Goal: Task Accomplishment & Management: Manage account settings

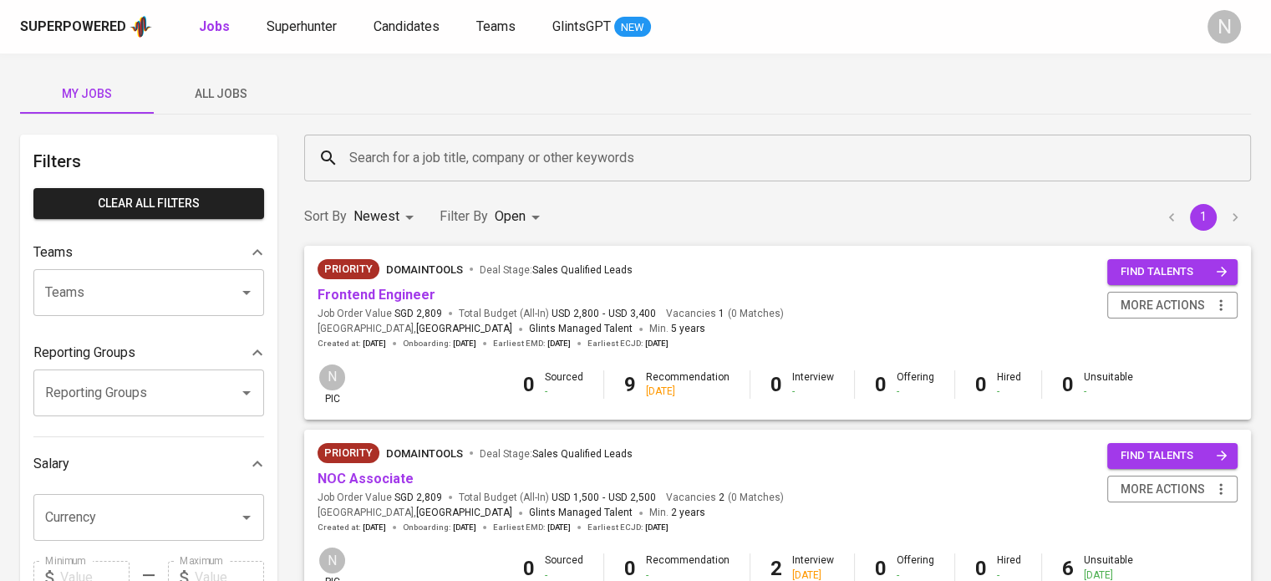
click at [354, 307] on span "Job Order Value SGD 2,809" at bounding box center [379, 314] width 124 height 14
click at [347, 300] on link "Frontend Engineer" at bounding box center [376, 295] width 118 height 16
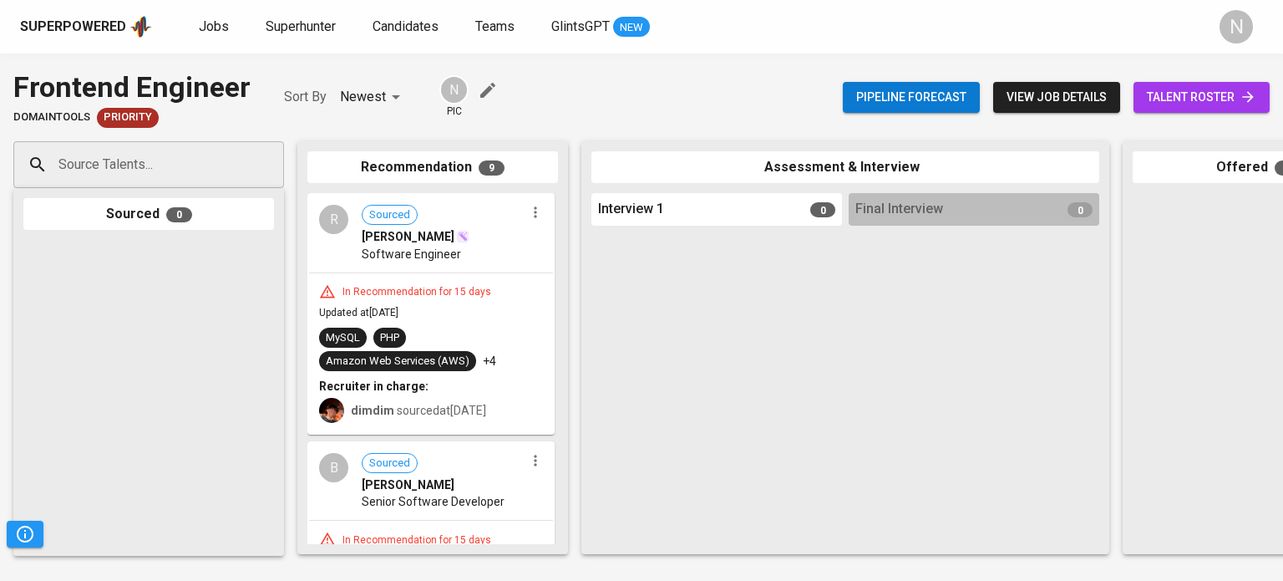
click at [1200, 97] on span "talent roster" at bounding box center [1201, 97] width 109 height 21
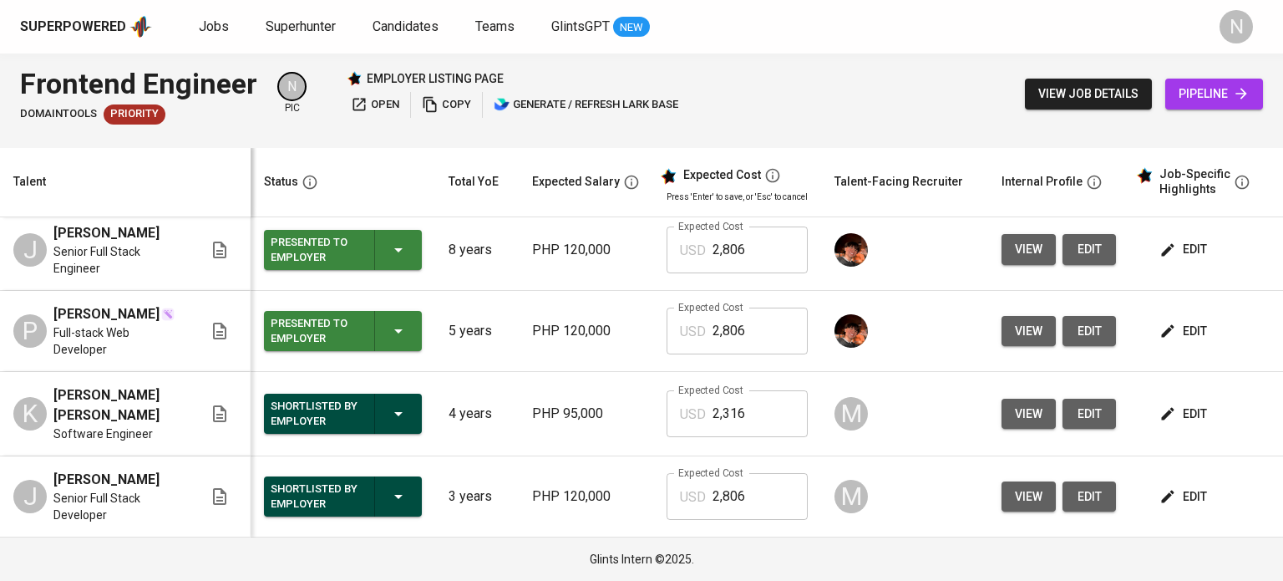
scroll to position [475, 0]
click at [1192, 418] on span "edit" at bounding box center [1185, 414] width 44 height 21
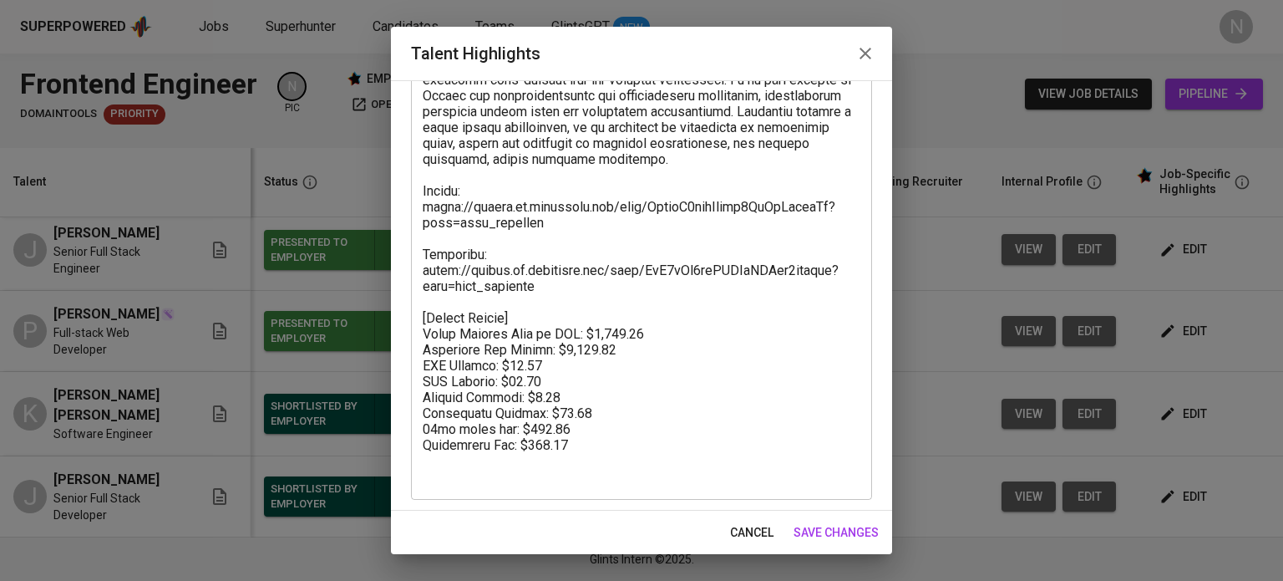
scroll to position [376, 0]
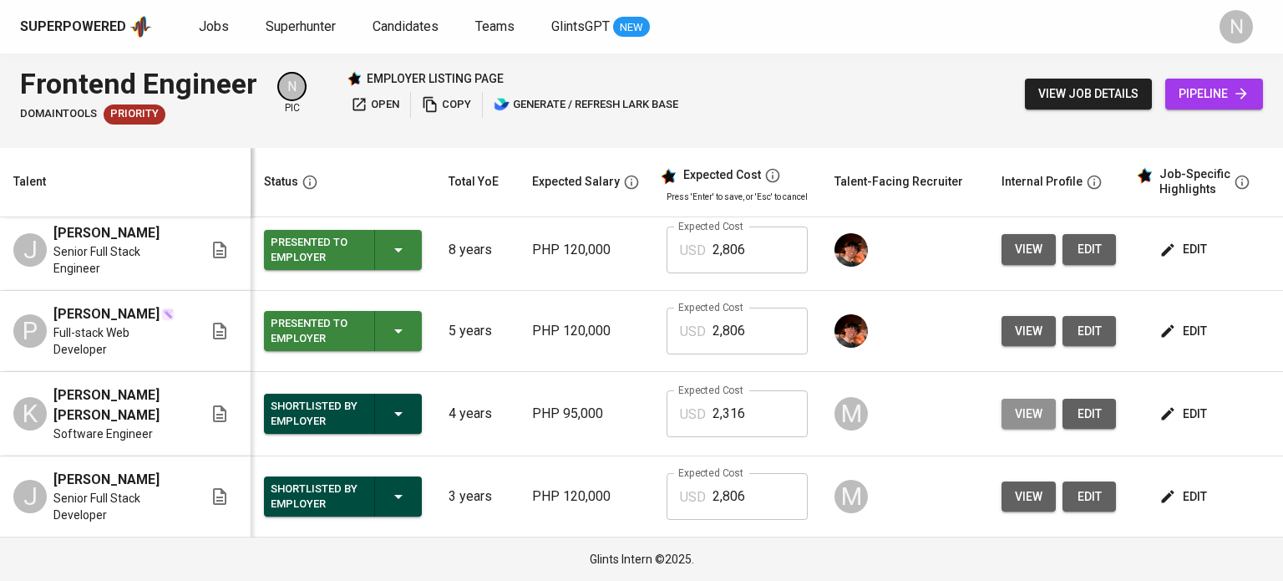
click at [1022, 421] on span "view" at bounding box center [1029, 414] width 28 height 21
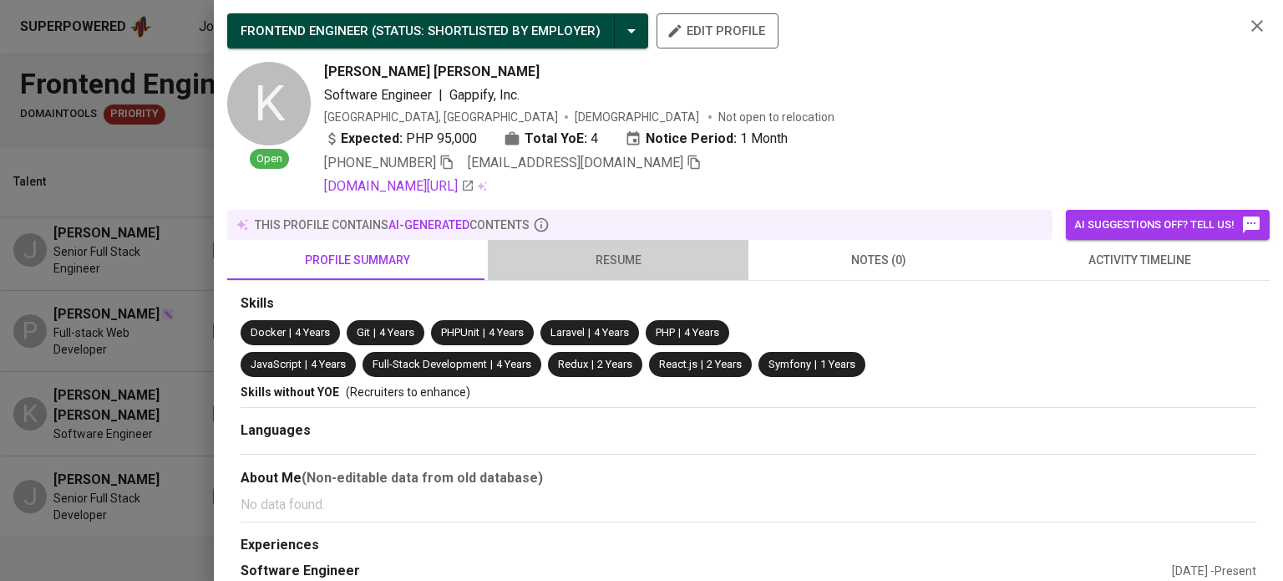
click at [650, 267] on span "resume" at bounding box center [618, 260] width 241 height 21
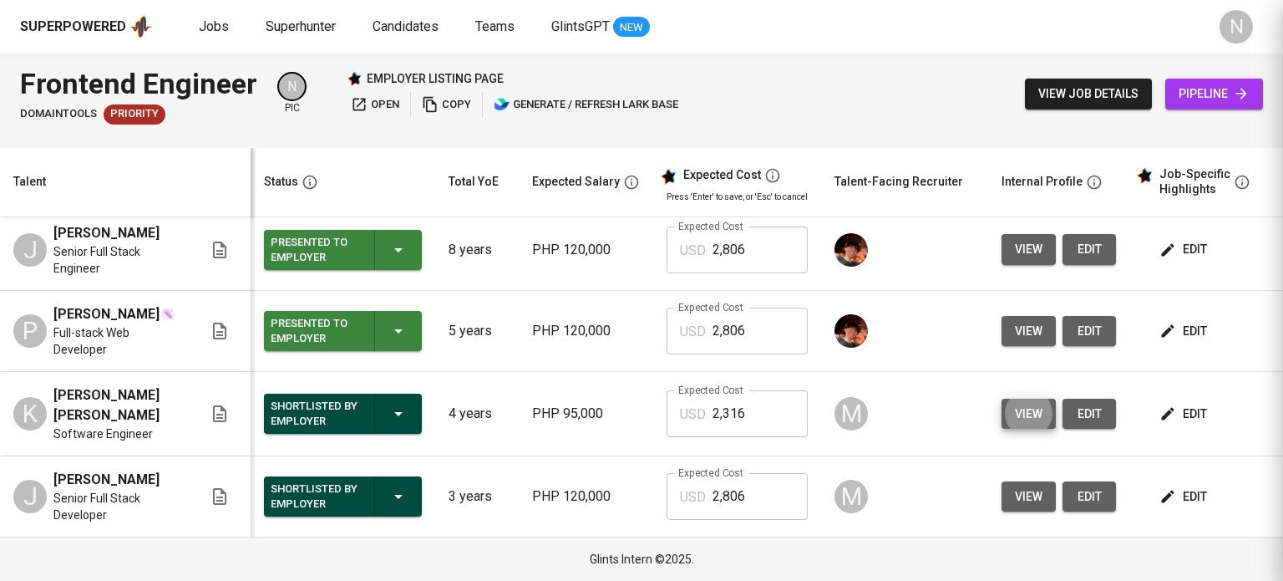
scroll to position [0, 0]
click at [1036, 494] on span "view" at bounding box center [1029, 496] width 28 height 21
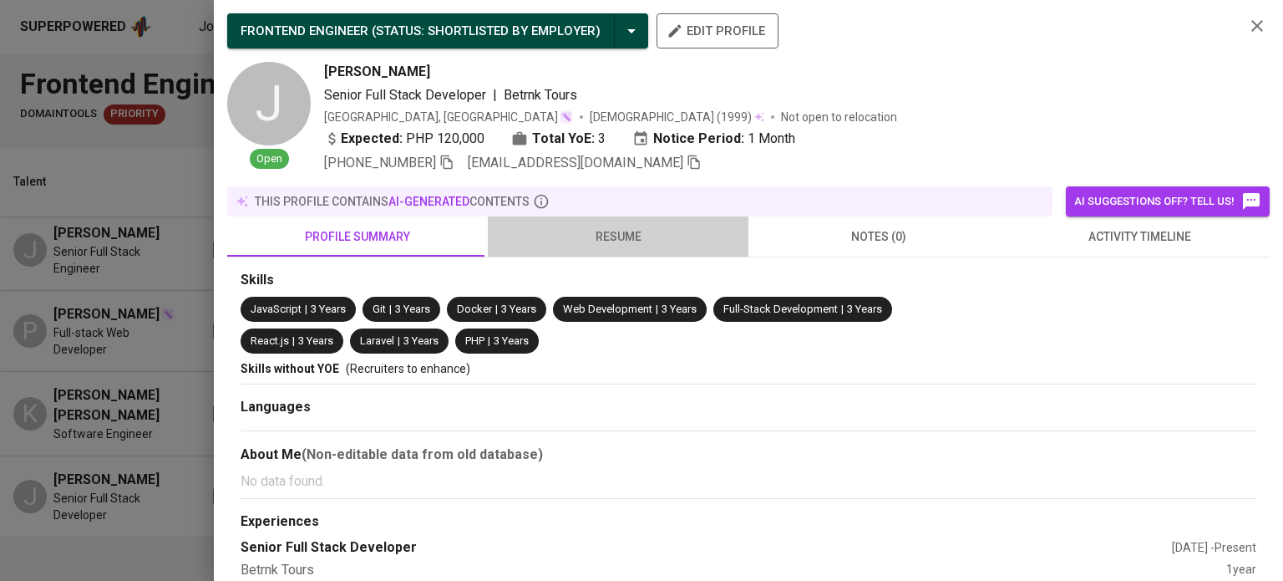
click at [630, 233] on span "resume" at bounding box center [618, 236] width 241 height 21
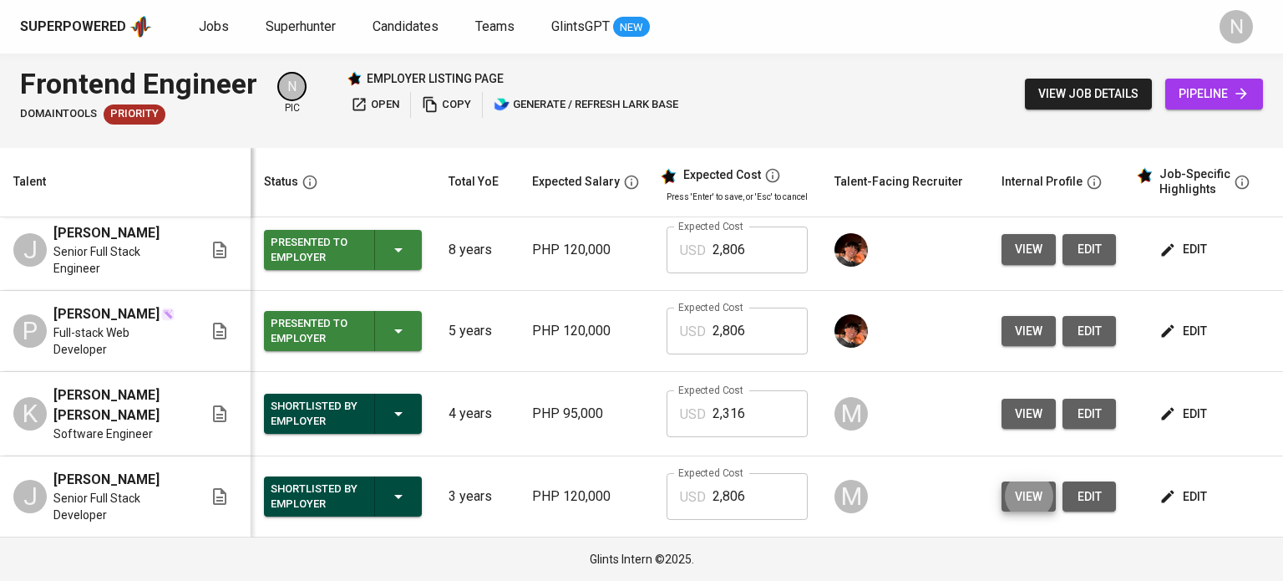
click at [1195, 91] on span "pipeline" at bounding box center [1214, 94] width 71 height 21
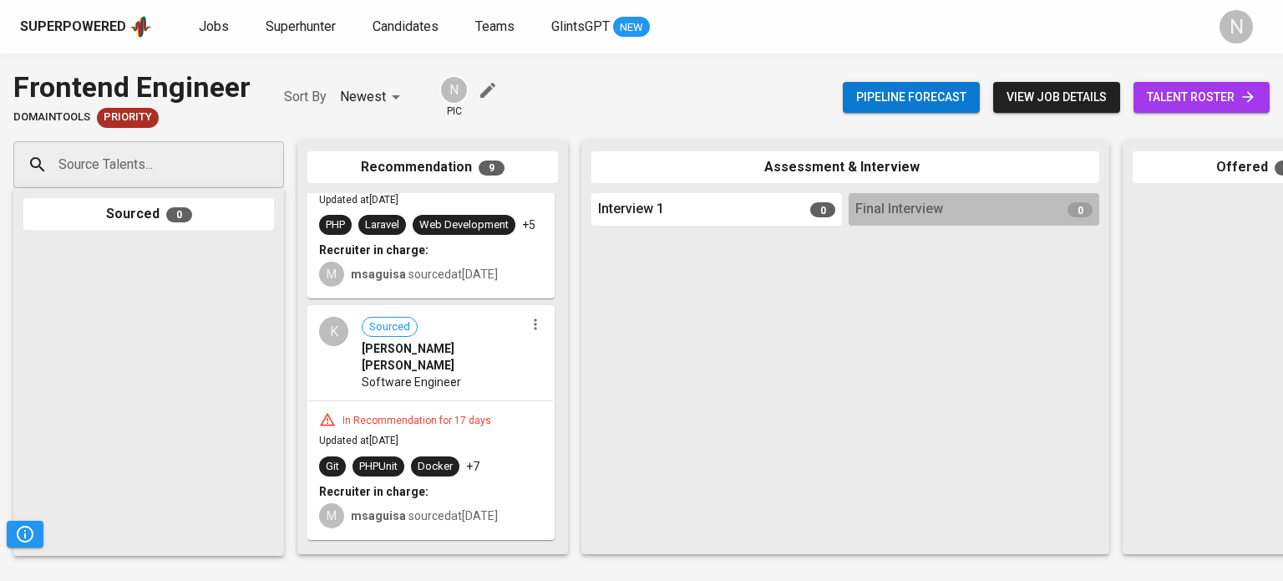
scroll to position [1003, 0]
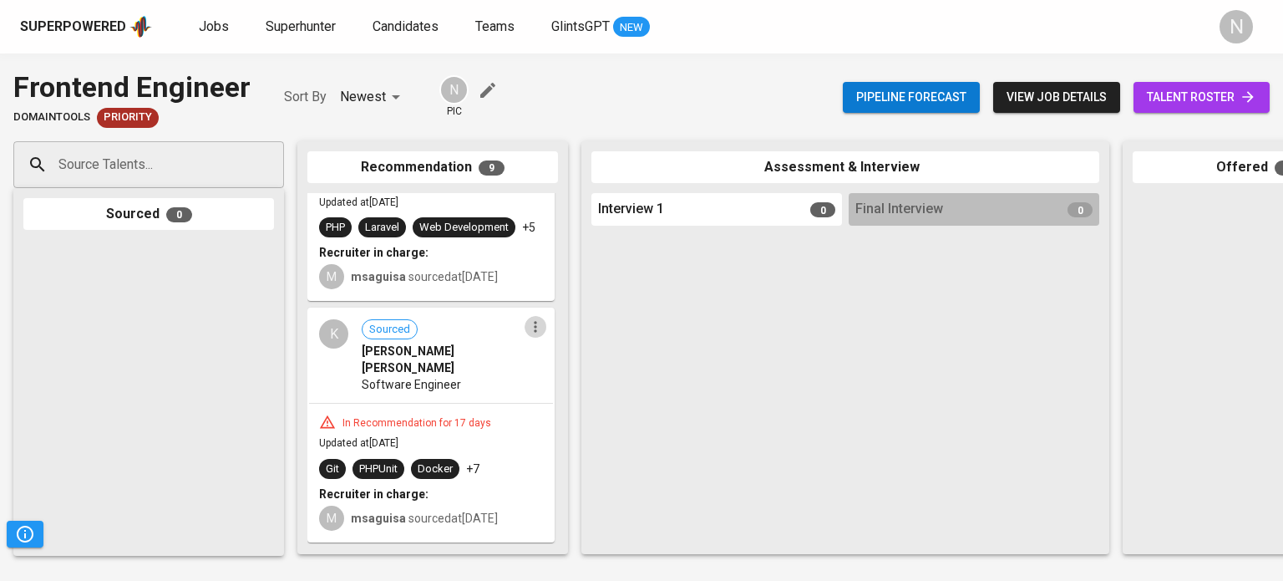
click at [534, 330] on icon "button" at bounding box center [535, 326] width 17 height 17
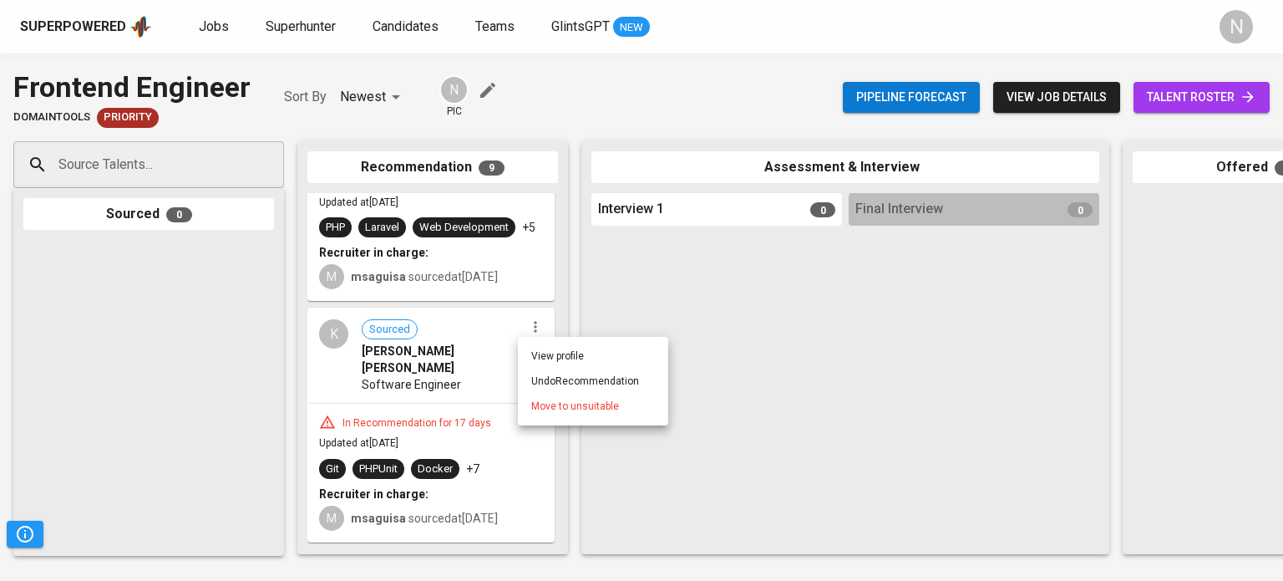
click at [805, 434] on div at bounding box center [641, 290] width 1283 height 581
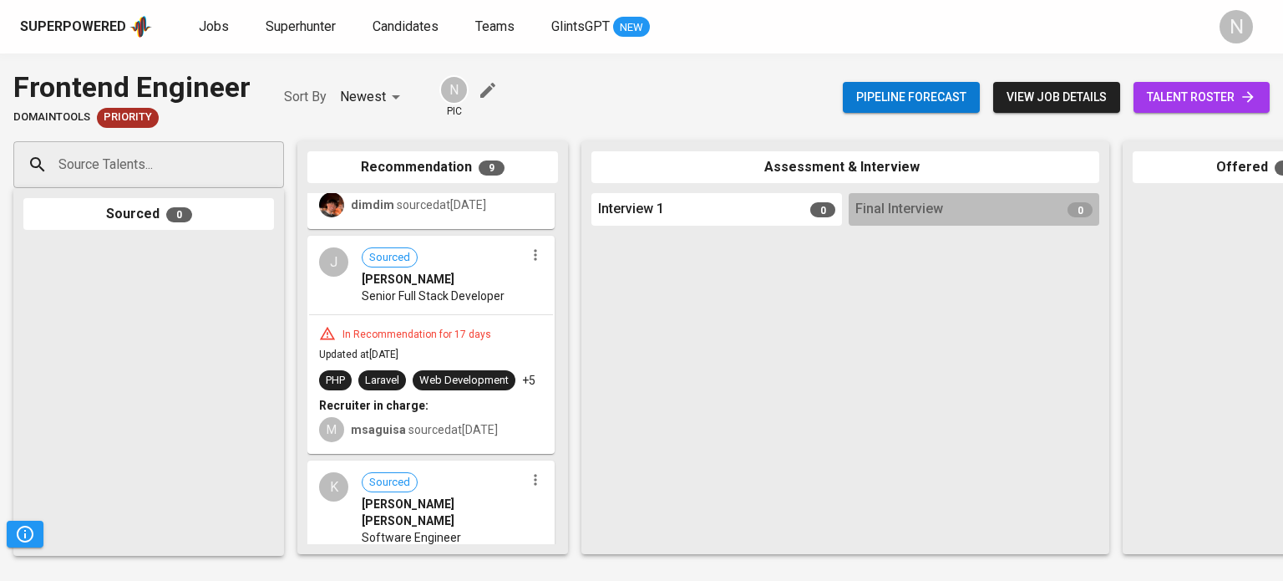
scroll to position [852, 0]
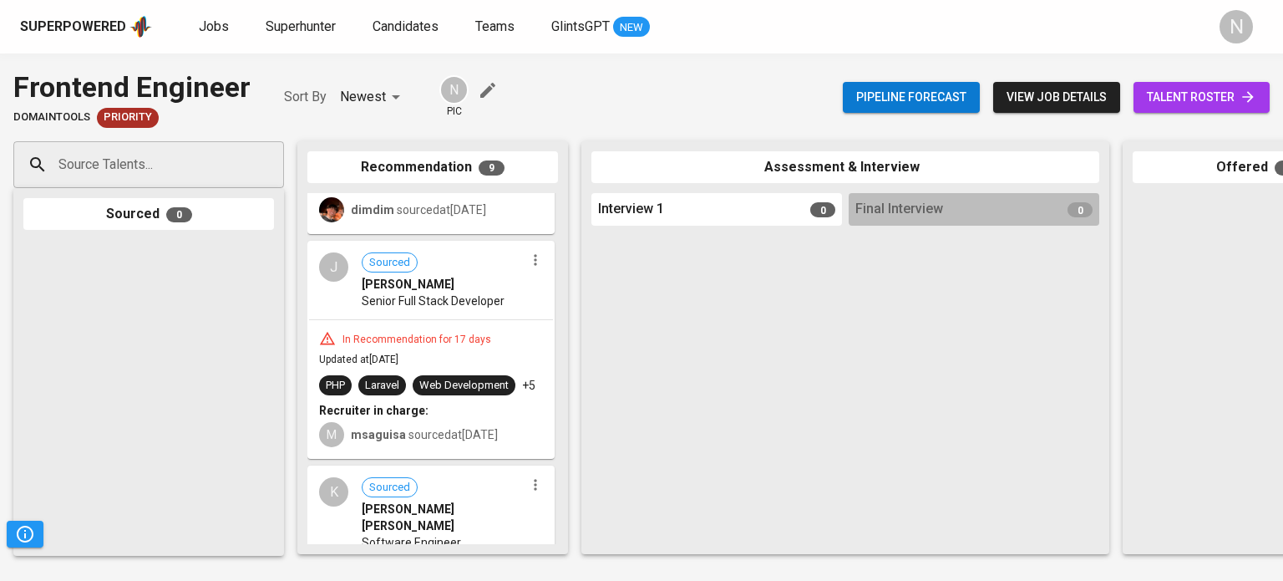
click at [434, 342] on div "In Recommendation for 17 days" at bounding box center [417, 340] width 162 height 14
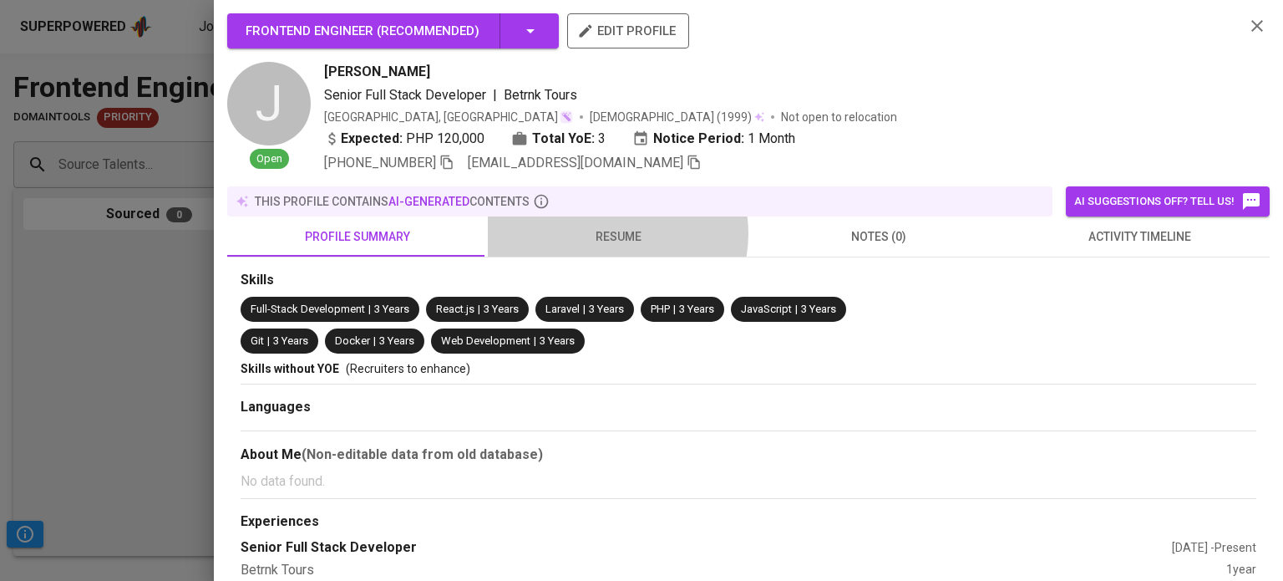
click at [609, 233] on span "resume" at bounding box center [618, 236] width 241 height 21
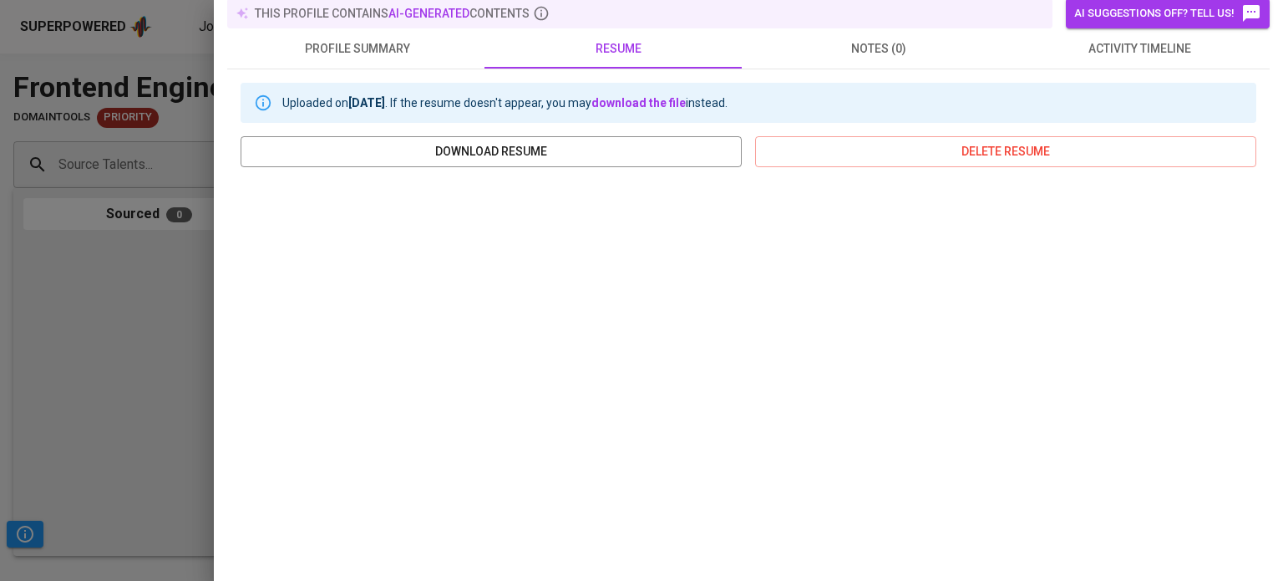
scroll to position [314, 0]
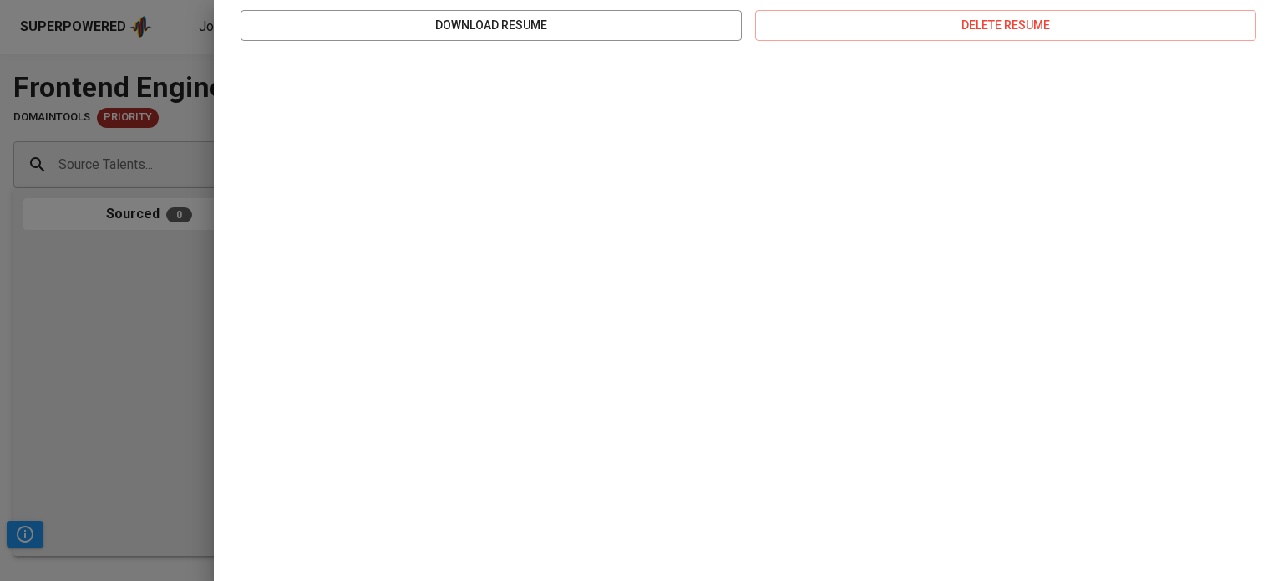
click at [160, 319] on div at bounding box center [641, 290] width 1283 height 581
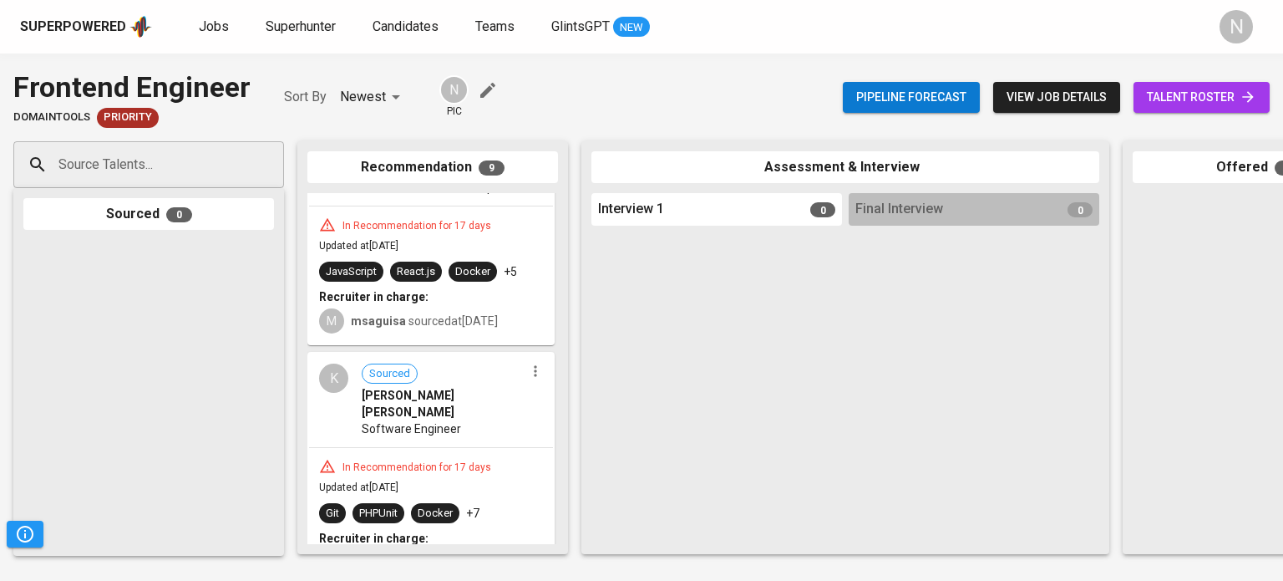
scroll to position [1019, 0]
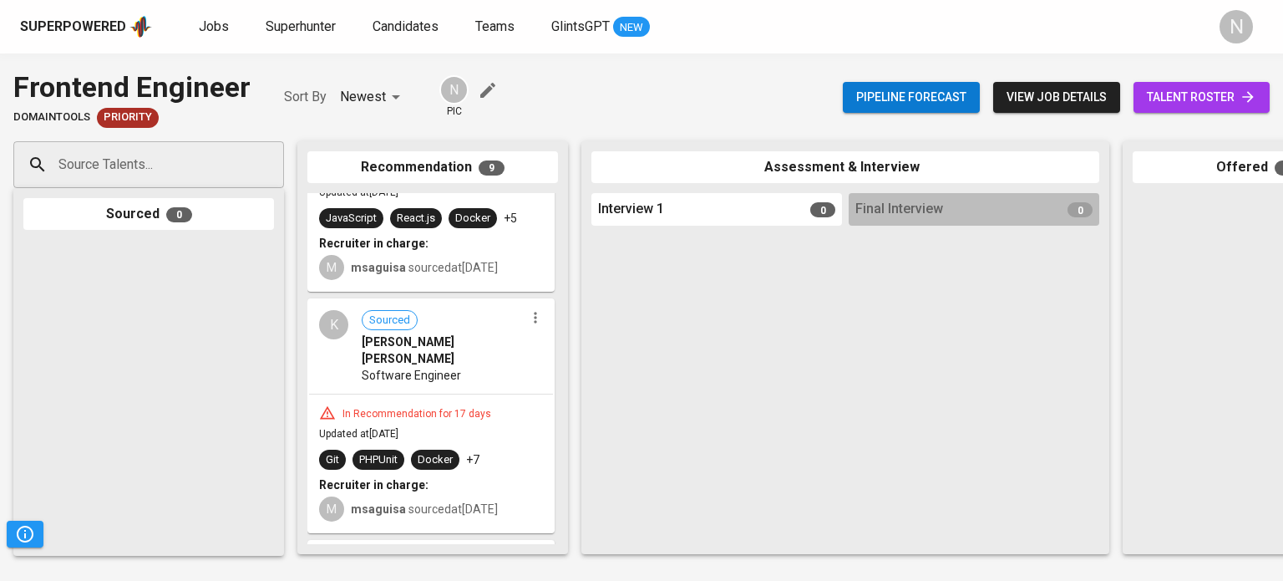
click at [455, 394] on div "In Recommendation for 17 days Updated at [DATE] Git PHPUnit Docker +7 Recruiter…" at bounding box center [431, 462] width 244 height 137
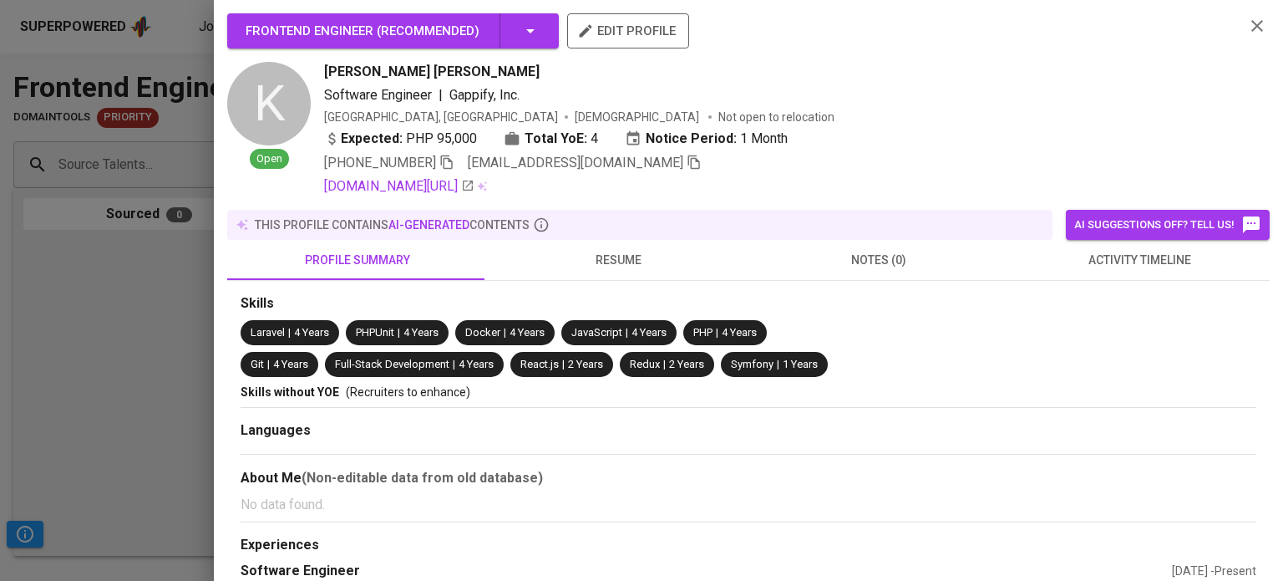
click at [604, 261] on span "resume" at bounding box center [618, 260] width 241 height 21
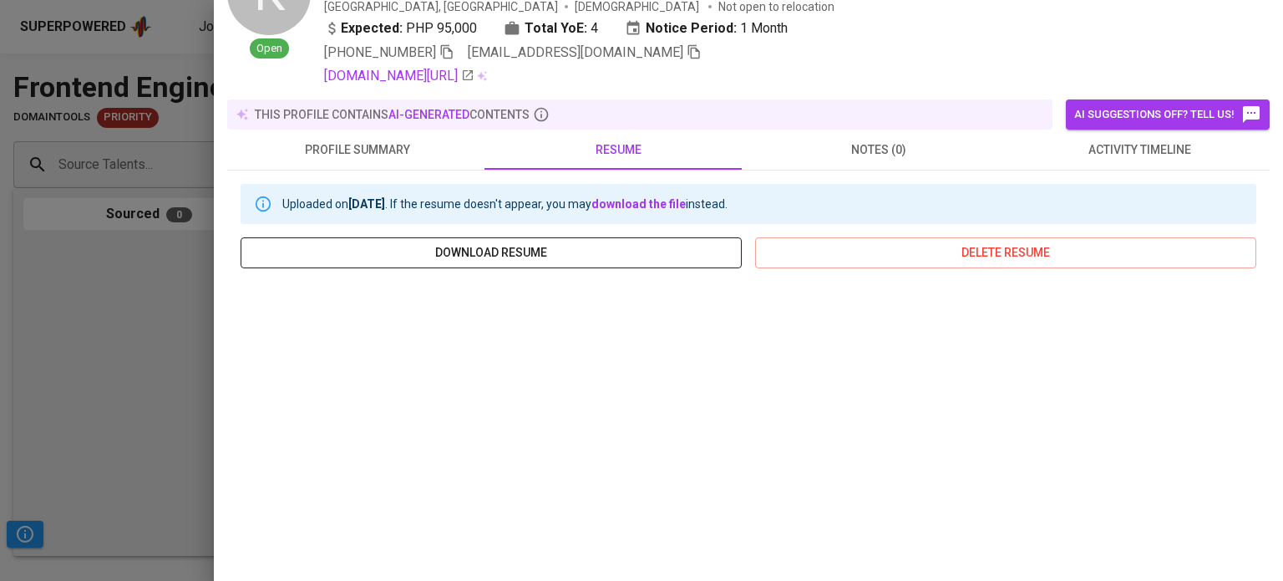
scroll to position [251, 0]
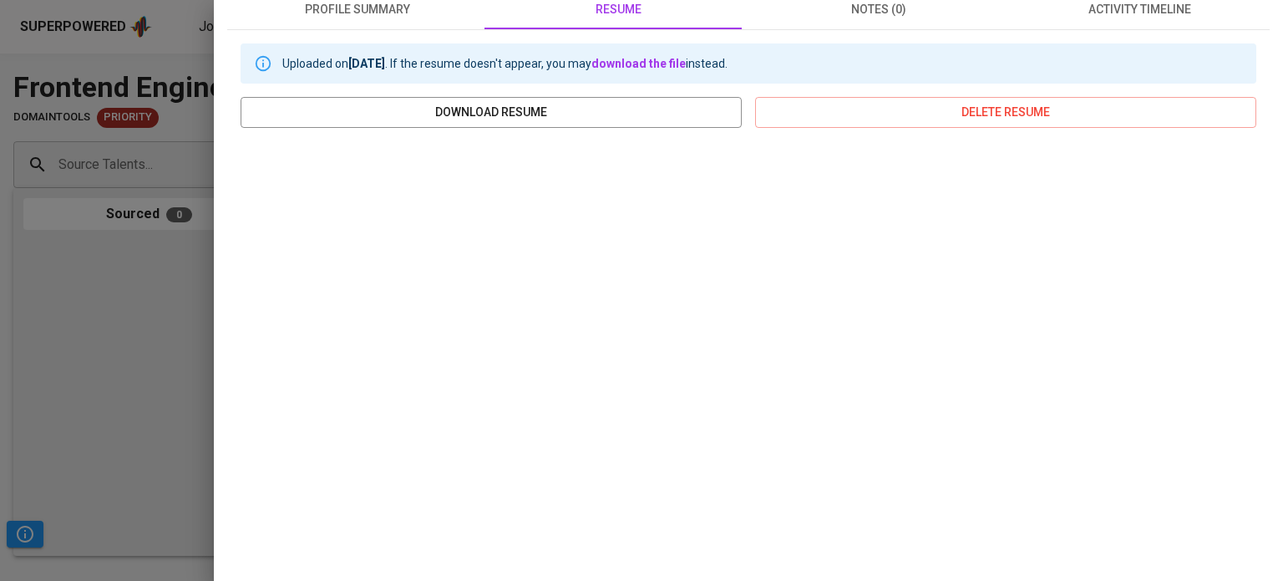
click at [139, 307] on div at bounding box center [641, 290] width 1283 height 581
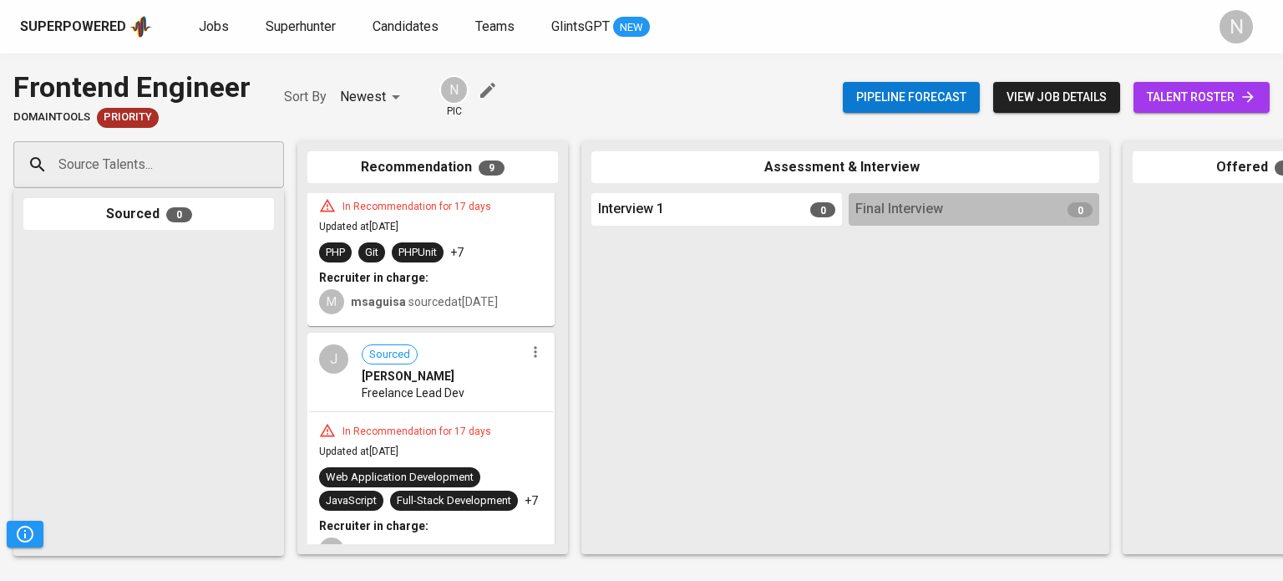
scroll to position [1270, 0]
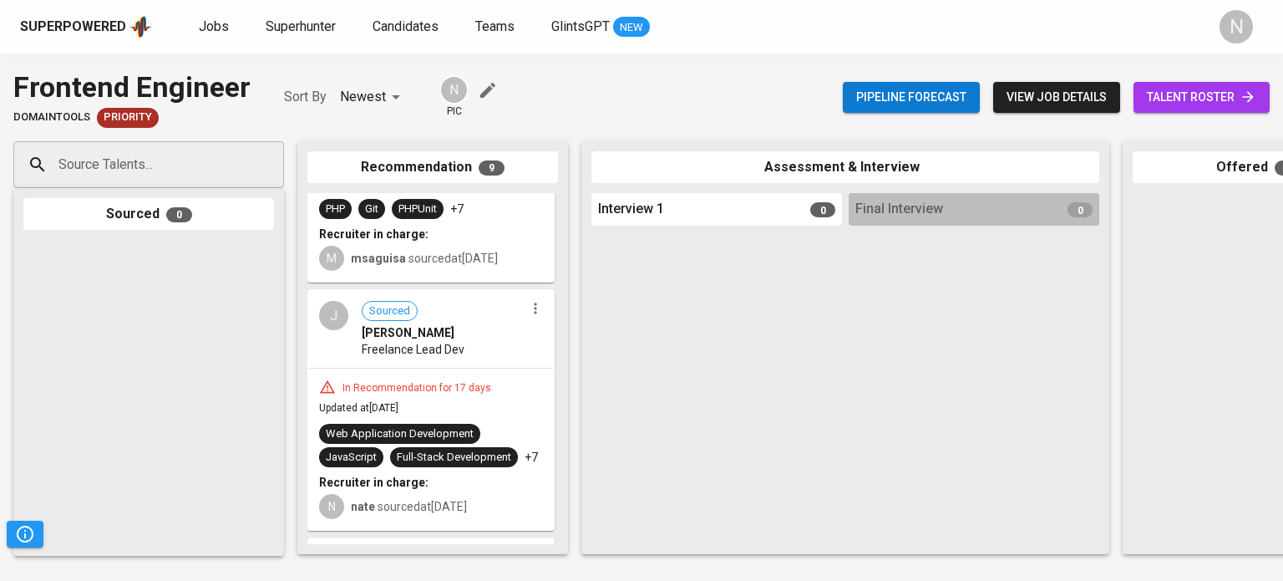
click at [454, 381] on div "In Recommendation for 17 days" at bounding box center [417, 388] width 162 height 14
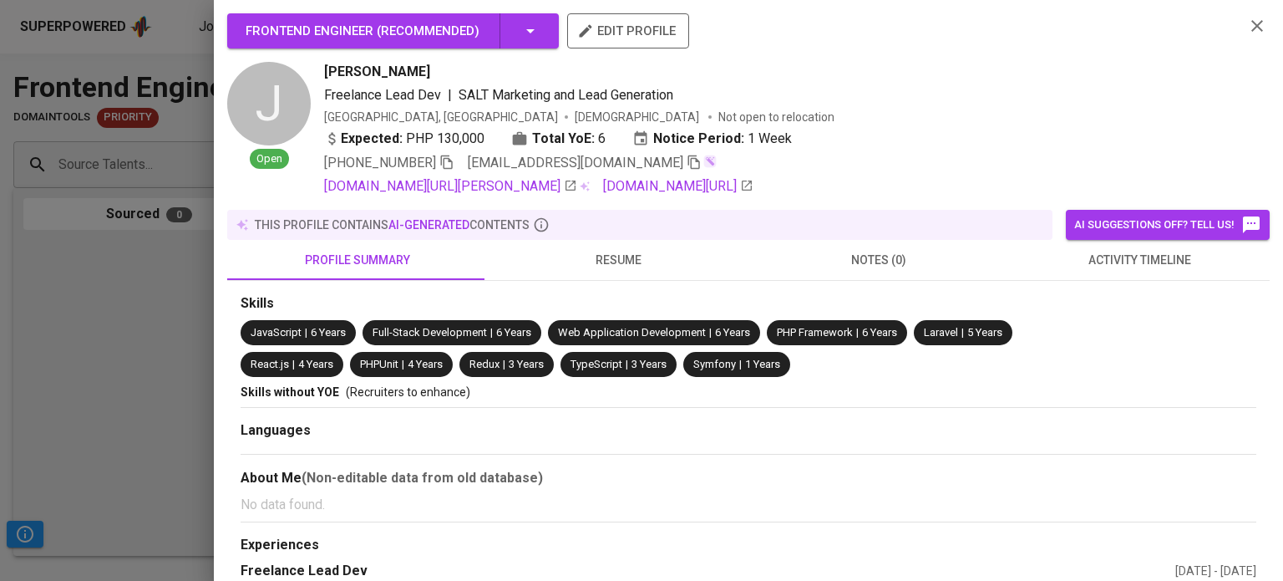
click at [591, 248] on button "resume" at bounding box center [618, 260] width 261 height 40
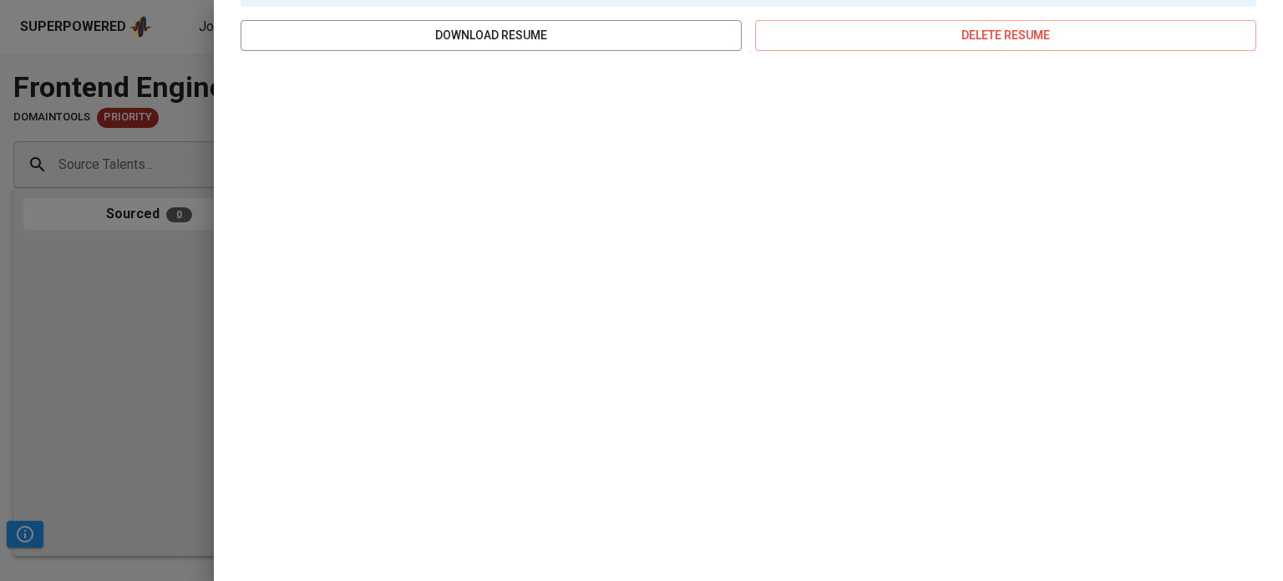
scroll to position [334, 0]
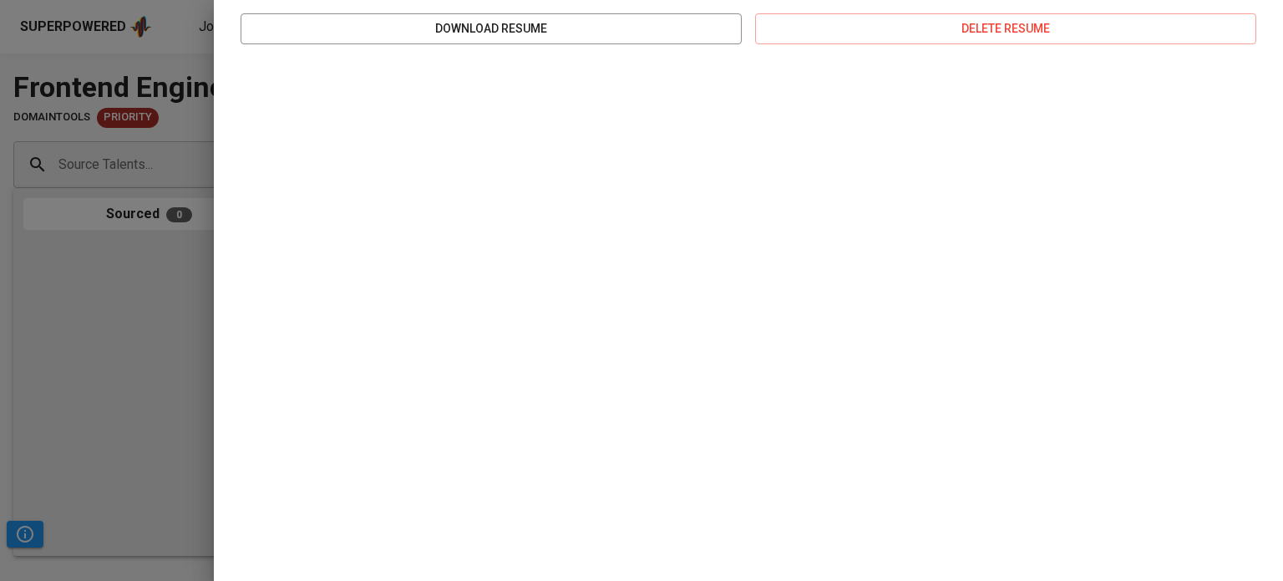
click at [110, 328] on div at bounding box center [641, 290] width 1283 height 581
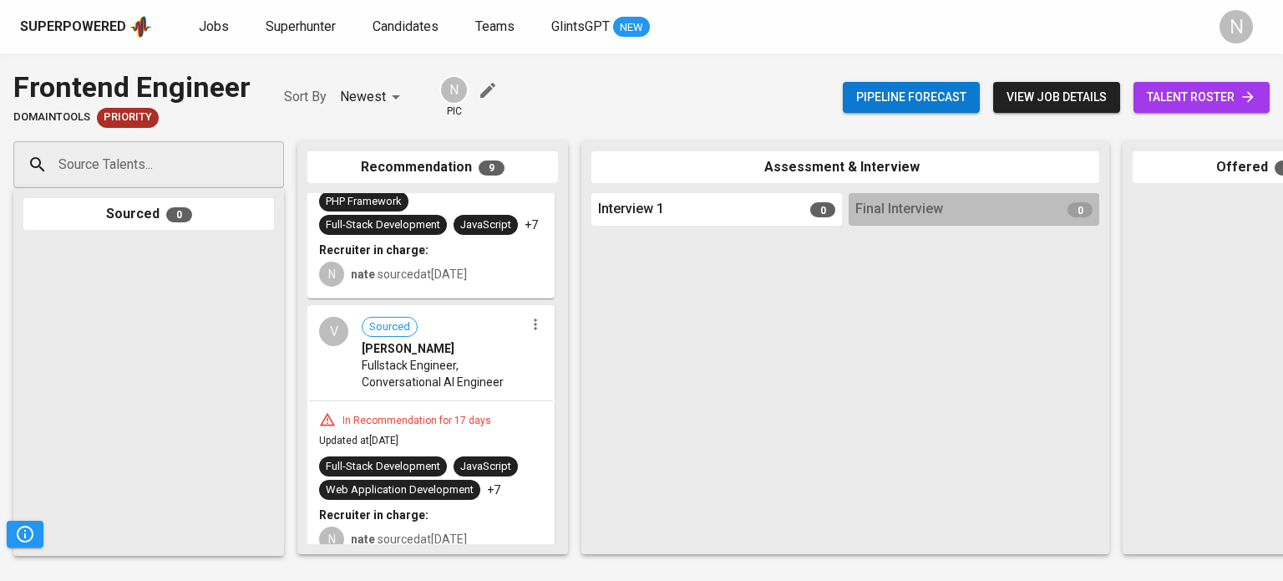
scroll to position [1521, 0]
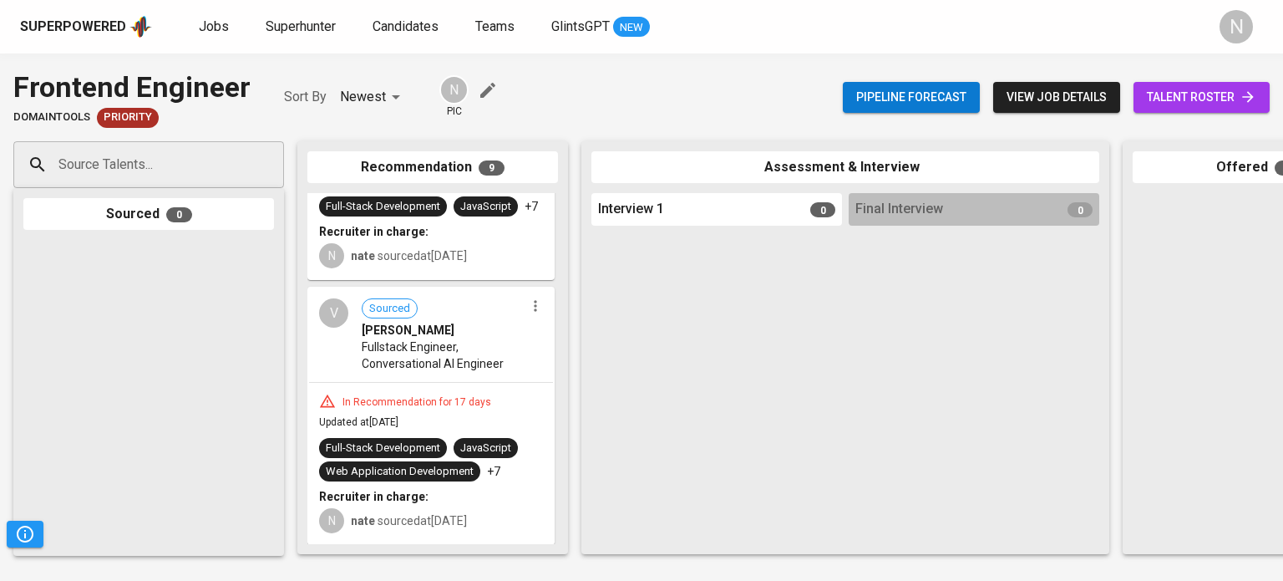
click at [455, 354] on div "V Sourced [PERSON_NAME] Fullstack Engineer, Conversational AI Engineer" at bounding box center [431, 335] width 244 height 94
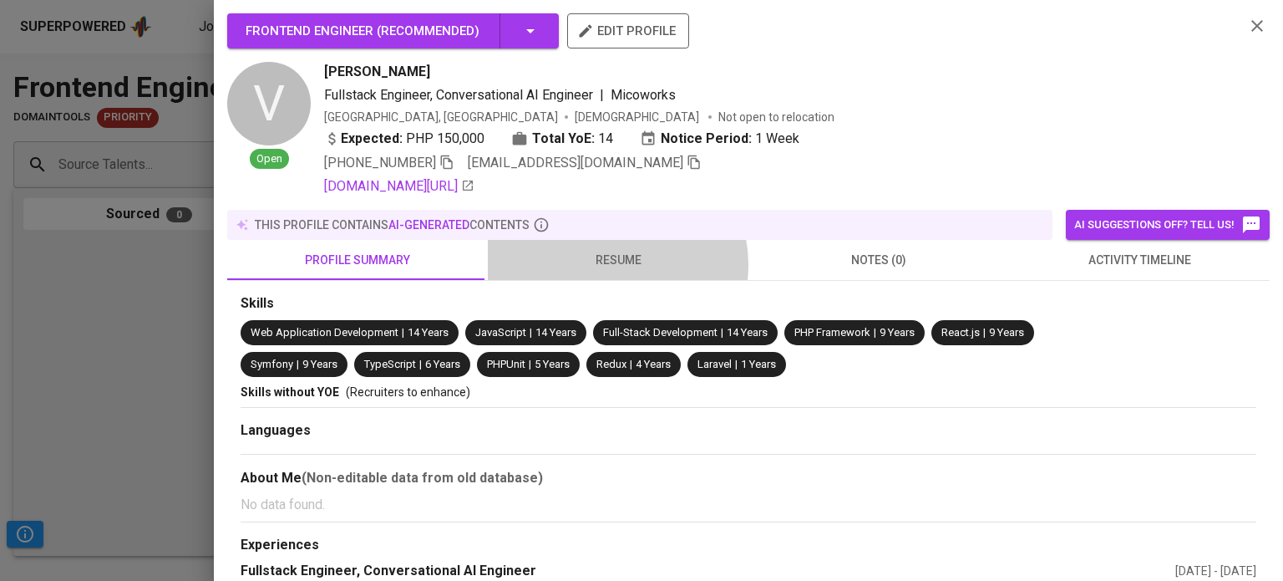
click at [603, 265] on span "resume" at bounding box center [618, 260] width 241 height 21
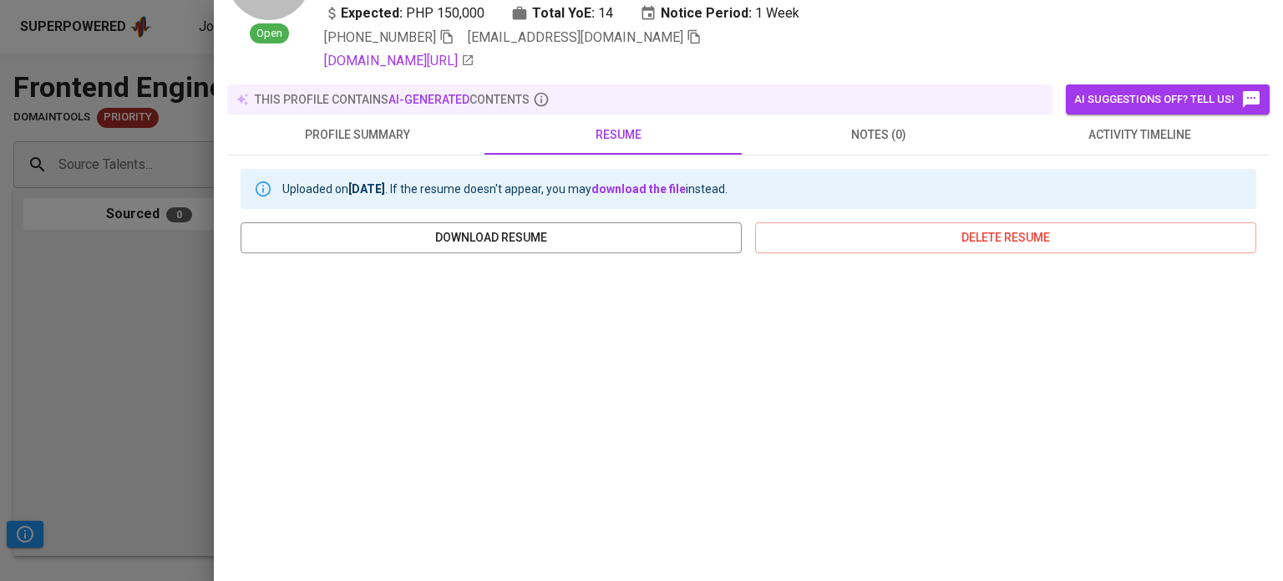
scroll to position [251, 0]
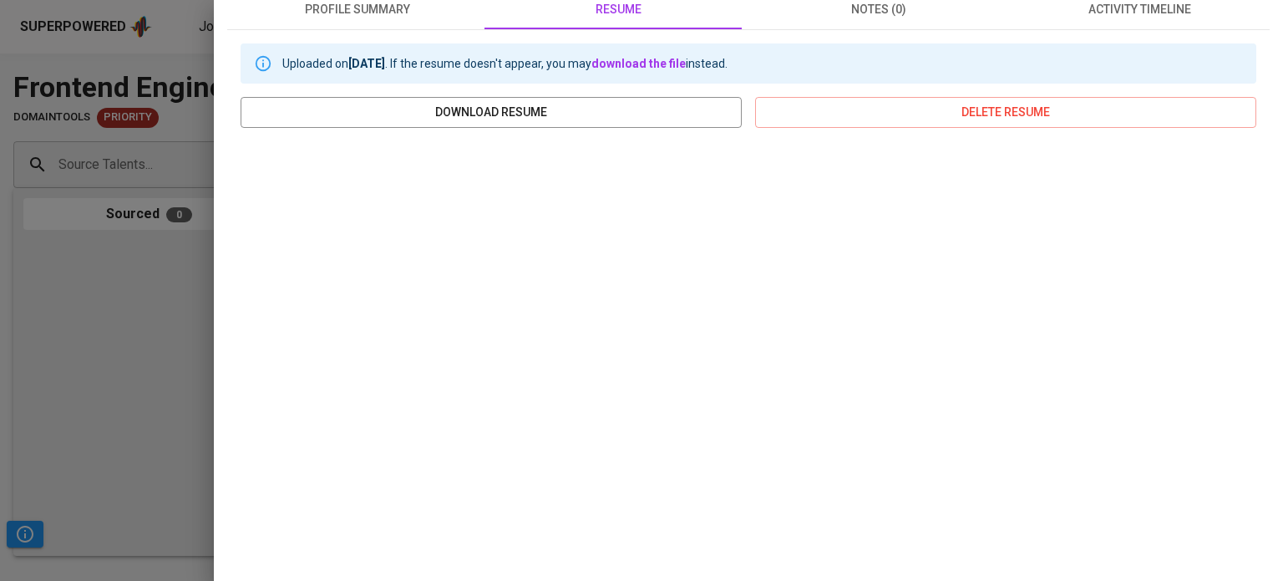
click at [117, 367] on div at bounding box center [641, 290] width 1283 height 581
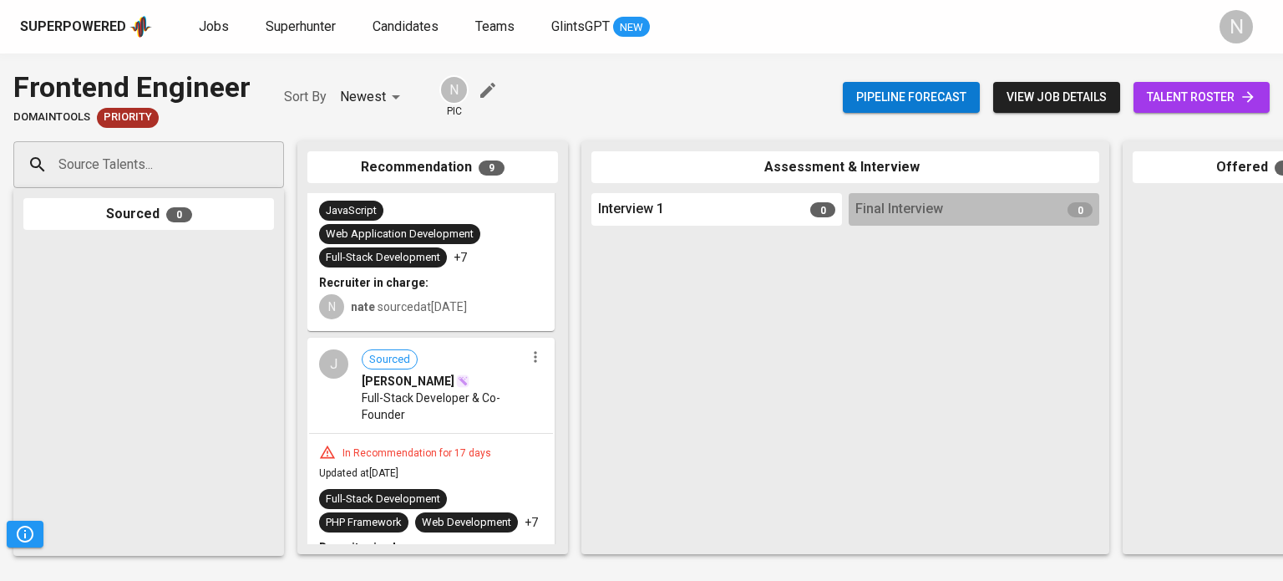
scroll to position [1771, 0]
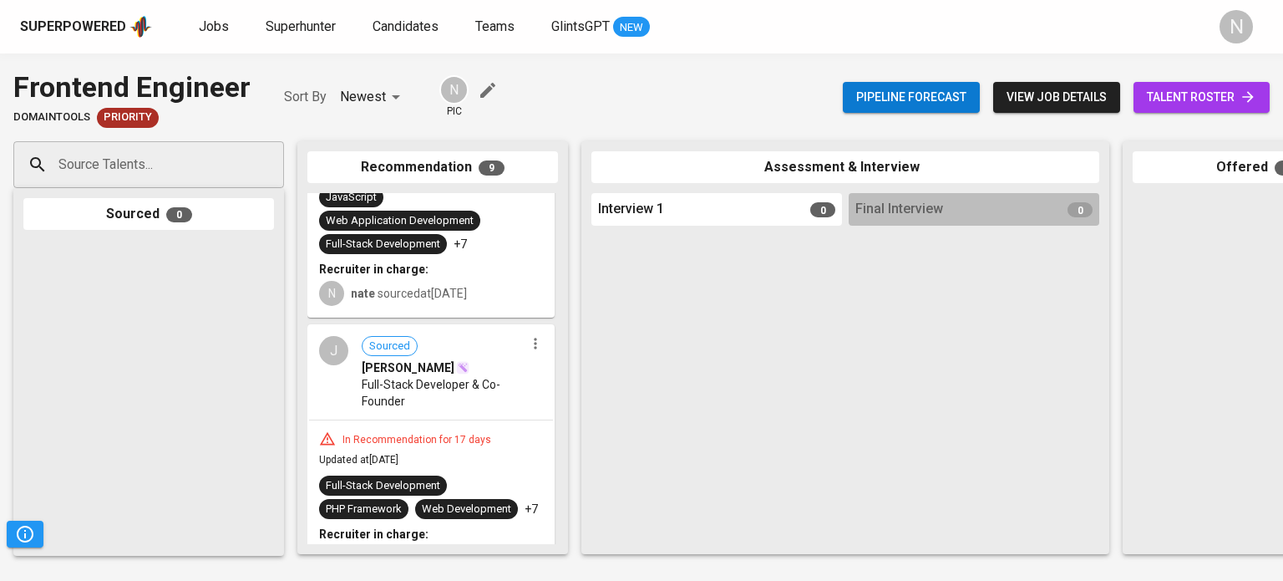
click at [430, 433] on div "In Recommendation for 17 days" at bounding box center [417, 440] width 162 height 14
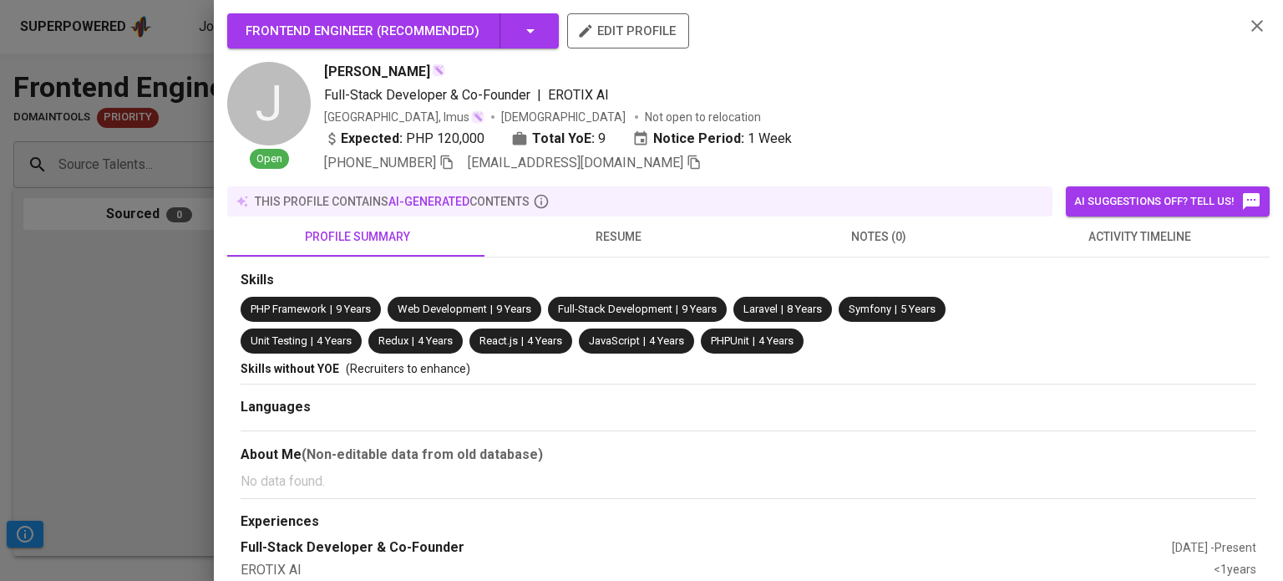
click at [579, 225] on button "resume" at bounding box center [618, 236] width 261 height 40
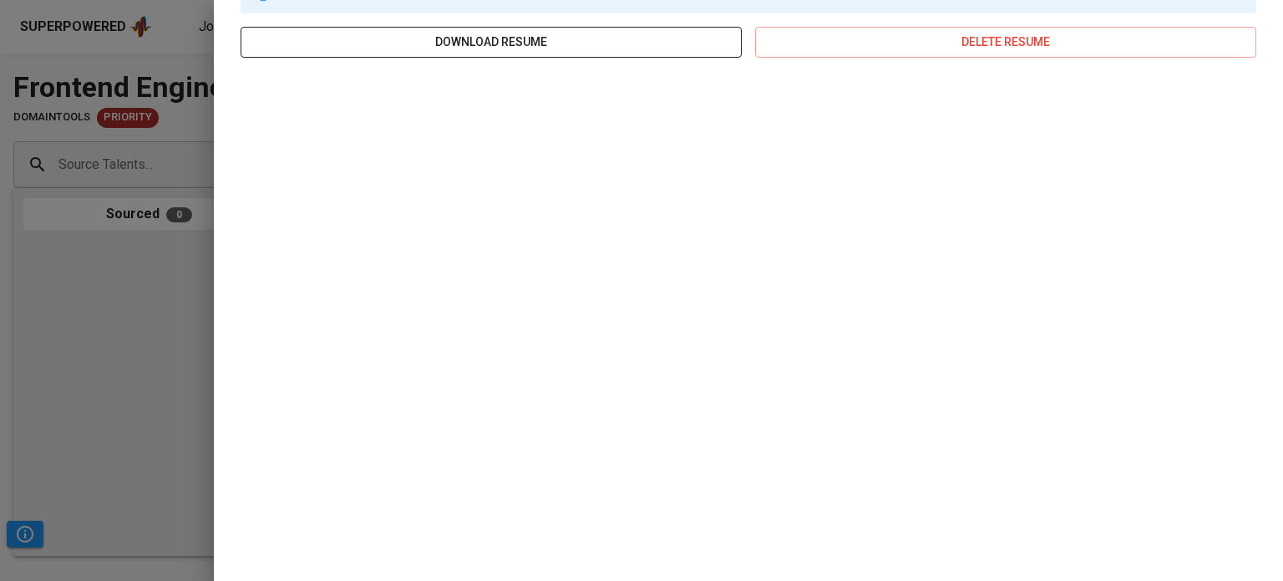
scroll to position [314, 0]
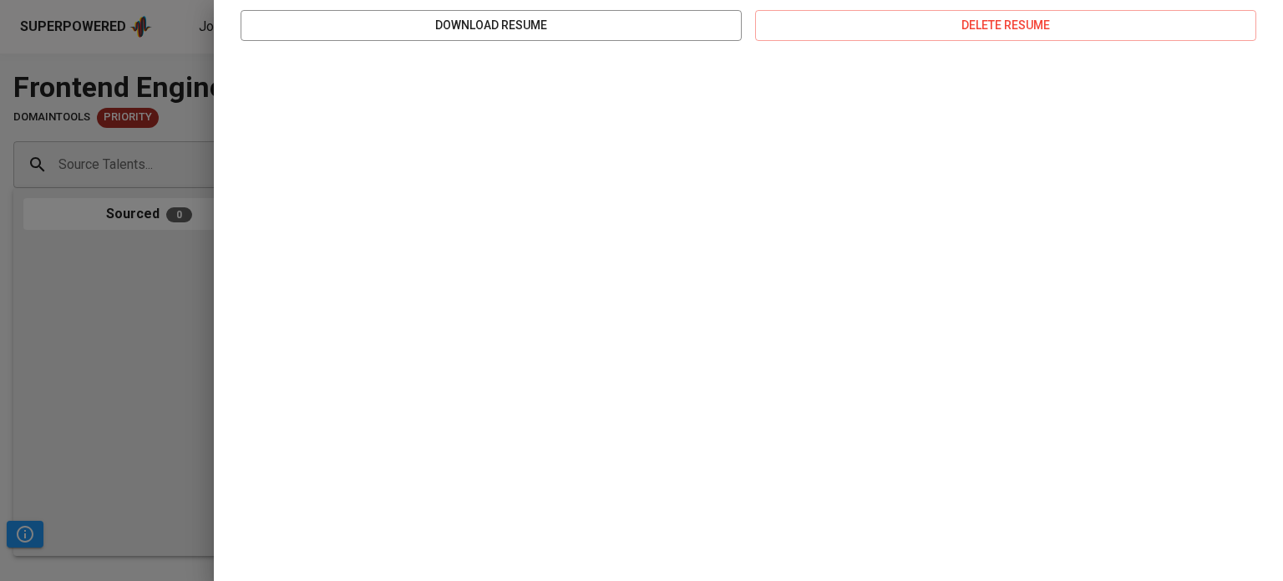
click at [142, 338] on div at bounding box center [641, 290] width 1283 height 581
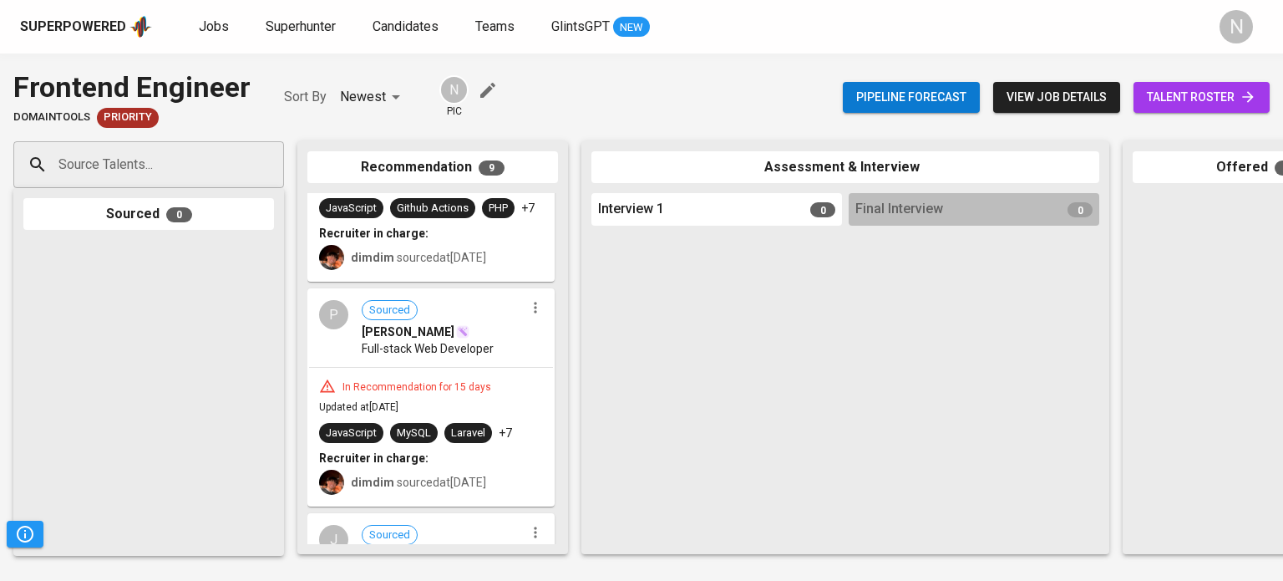
scroll to position [602, 0]
click at [396, 353] on span "Full-stack Web Developer" at bounding box center [428, 349] width 132 height 17
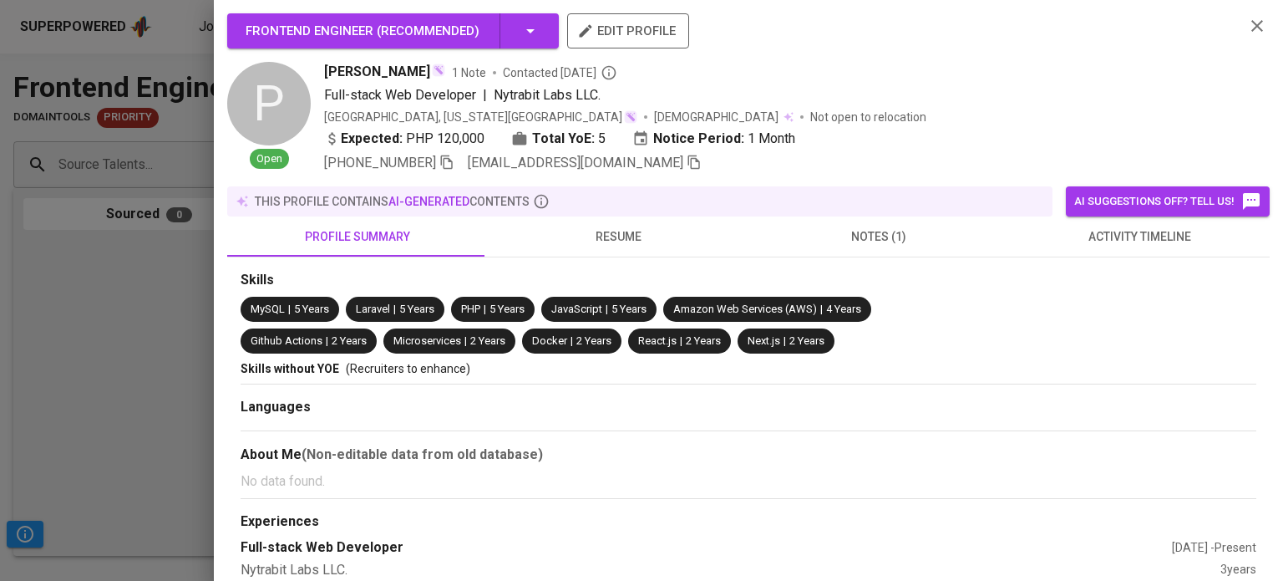
click at [602, 200] on div "this profile contains AI-generated contents" at bounding box center [640, 201] width 812 height 17
click at [602, 224] on button "resume" at bounding box center [618, 236] width 261 height 40
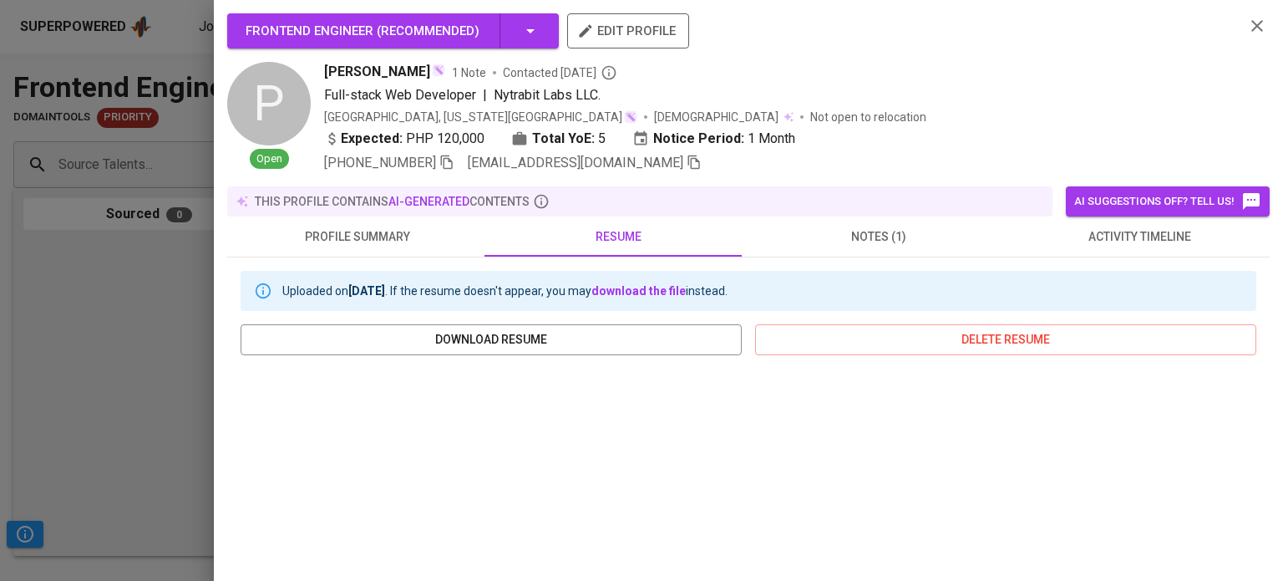
click at [180, 338] on div at bounding box center [641, 290] width 1283 height 581
